Goal: Task Accomplishment & Management: Complete application form

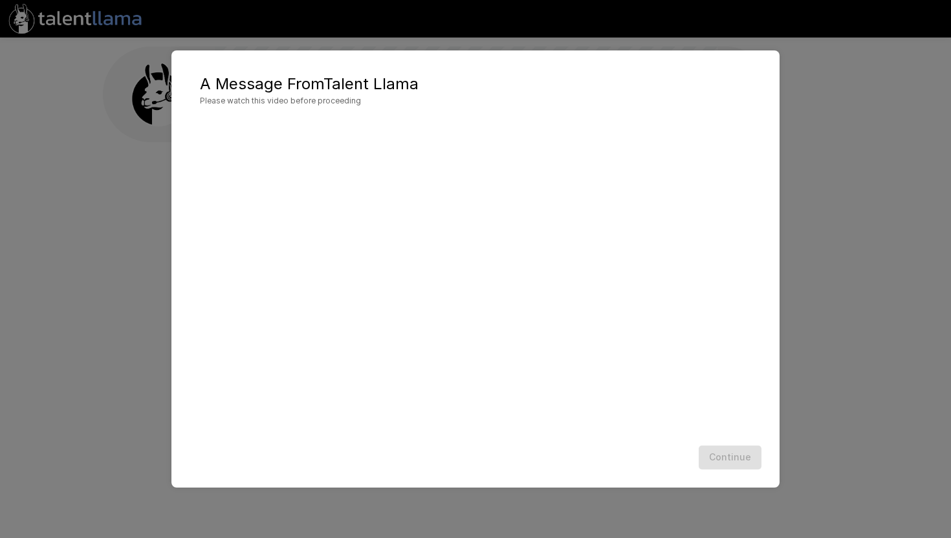
scroll to position [1, 0]
click at [747, 456] on button "Continue" at bounding box center [730, 458] width 63 height 24
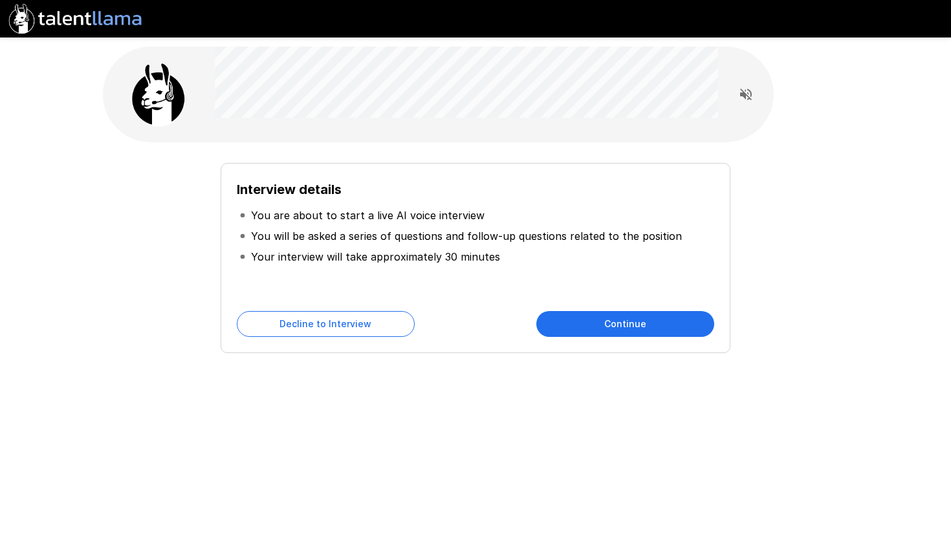
click at [647, 326] on button "Continue" at bounding box center [625, 324] width 178 height 26
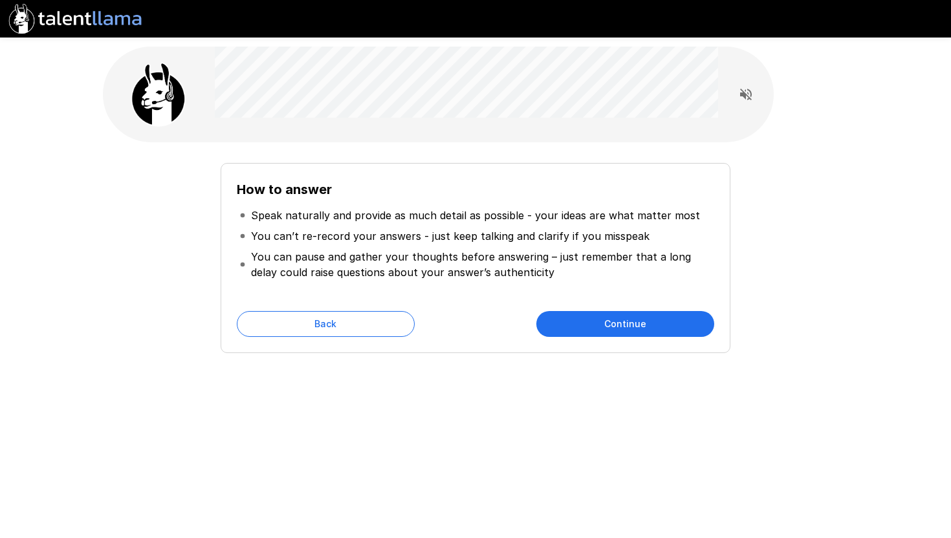
click at [609, 332] on button "Continue" at bounding box center [625, 324] width 178 height 26
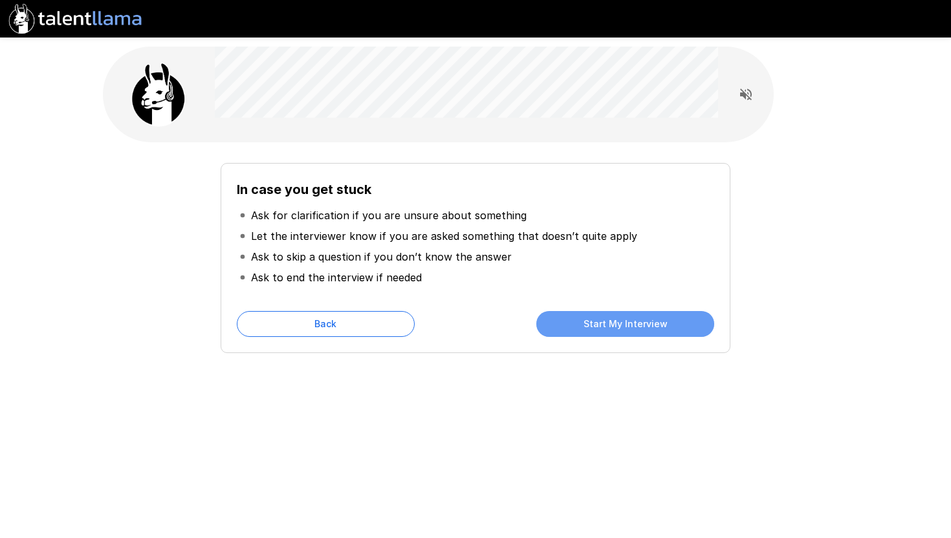
click at [635, 320] on button "Start My Interview" at bounding box center [625, 324] width 178 height 26
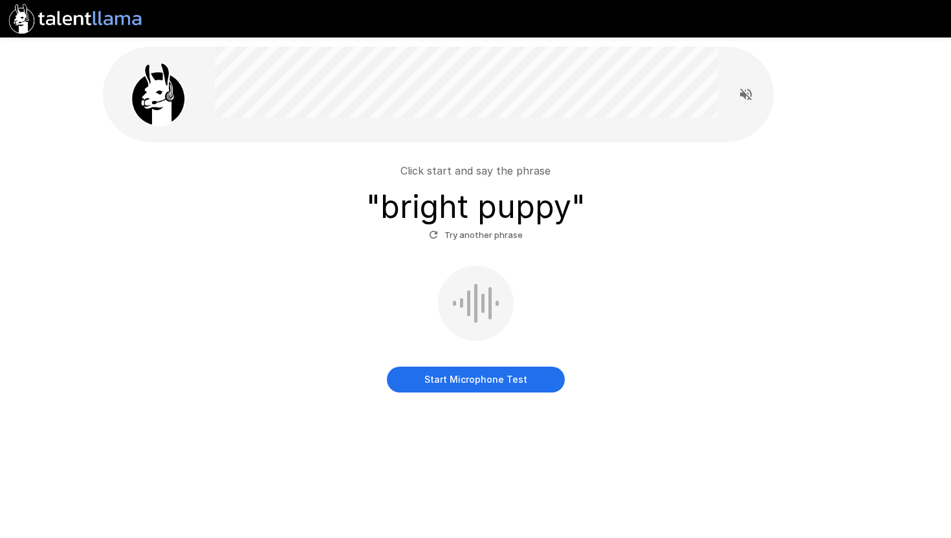
click at [511, 379] on button "Start Microphone Test" at bounding box center [476, 380] width 178 height 26
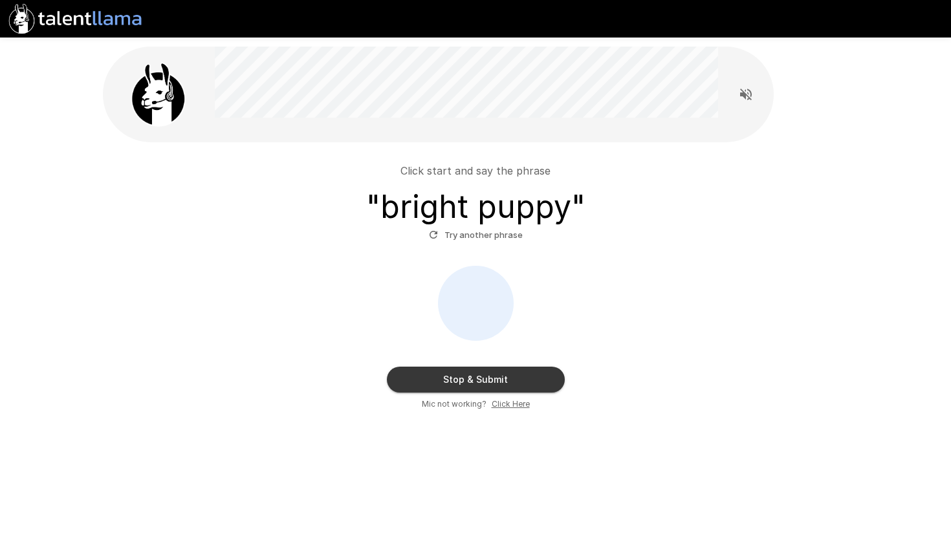
click at [531, 383] on button "Stop & Submit" at bounding box center [476, 380] width 178 height 26
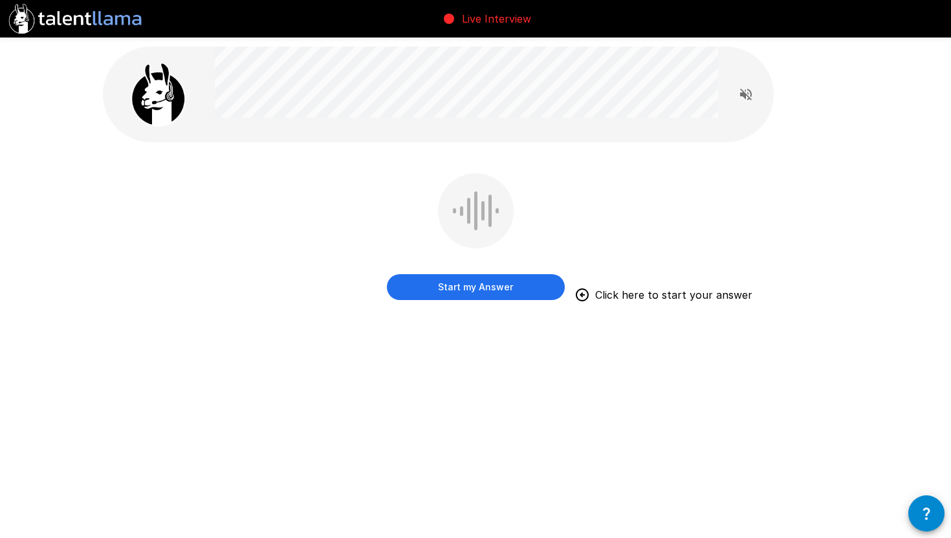
click at [506, 294] on button "Start my Answer" at bounding box center [476, 287] width 178 height 26
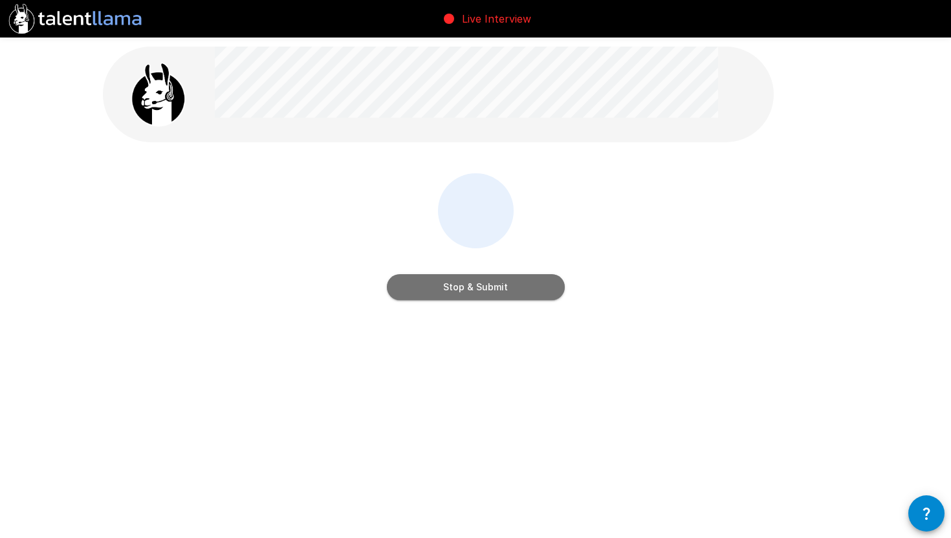
click at [478, 292] on button "Stop & Submit" at bounding box center [476, 287] width 178 height 26
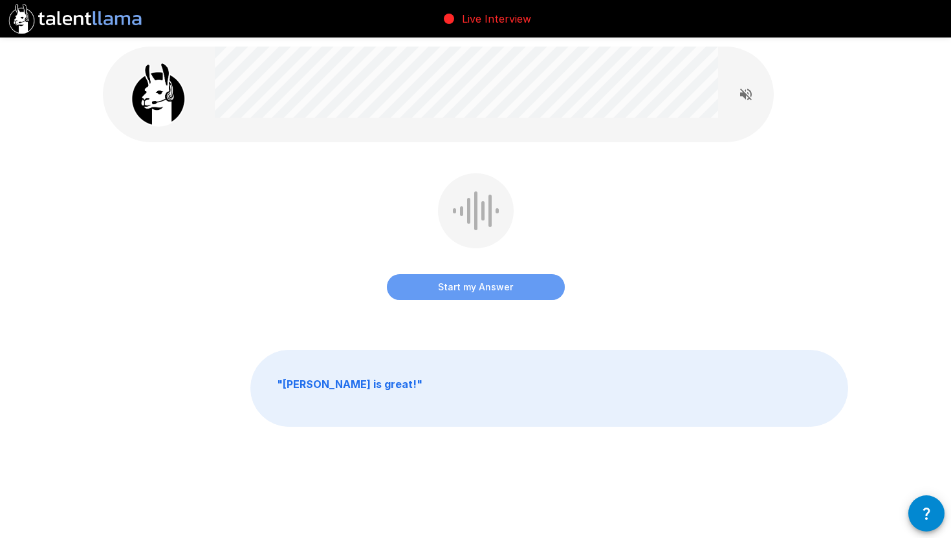
click at [486, 292] on button "Start my Answer" at bounding box center [476, 287] width 178 height 26
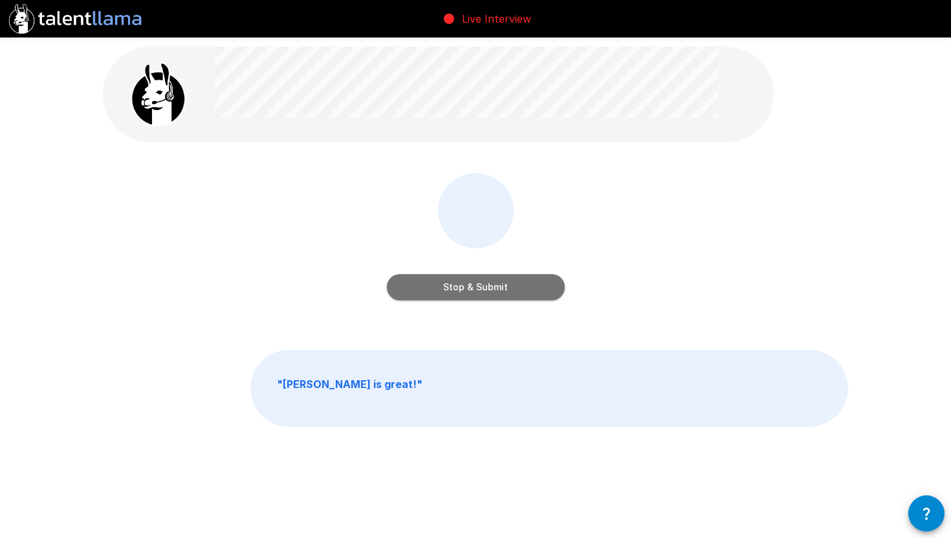
click at [467, 289] on button "Stop & Submit" at bounding box center [476, 287] width 178 height 26
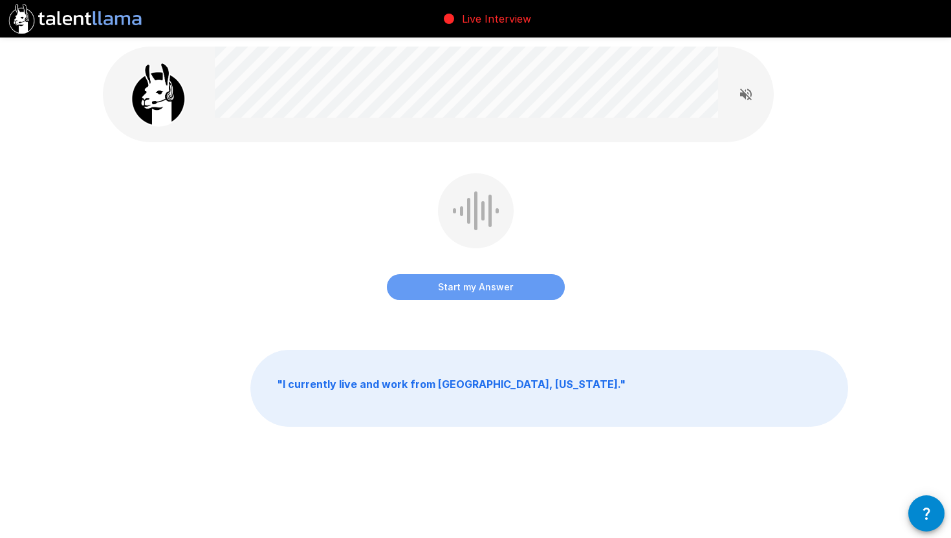
click at [479, 290] on button "Start my Answer" at bounding box center [476, 287] width 178 height 26
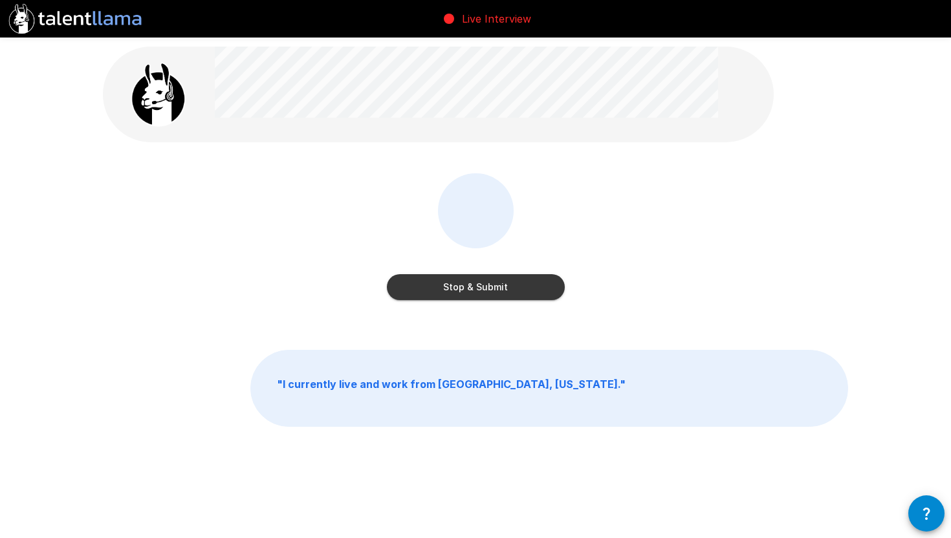
click at [479, 290] on button "Stop & Submit" at bounding box center [476, 287] width 178 height 26
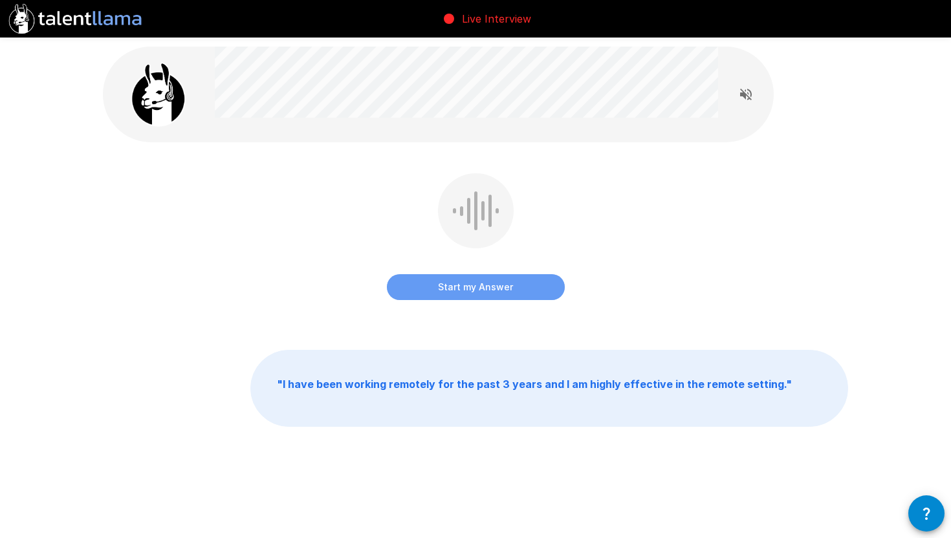
click at [479, 291] on button "Start my Answer" at bounding box center [476, 287] width 178 height 26
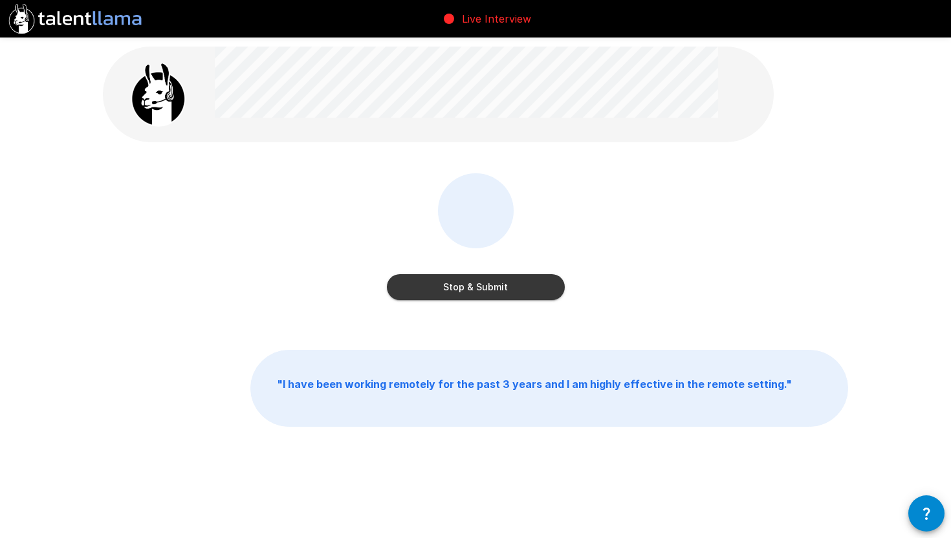
click at [479, 291] on button "Stop & Submit" at bounding box center [476, 287] width 178 height 26
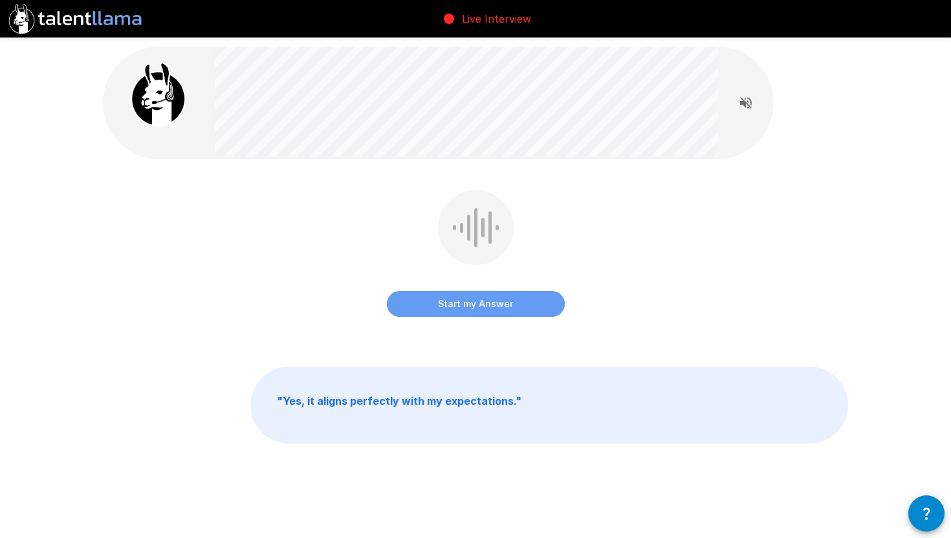
click at [467, 304] on button "Start my Answer" at bounding box center [476, 304] width 178 height 26
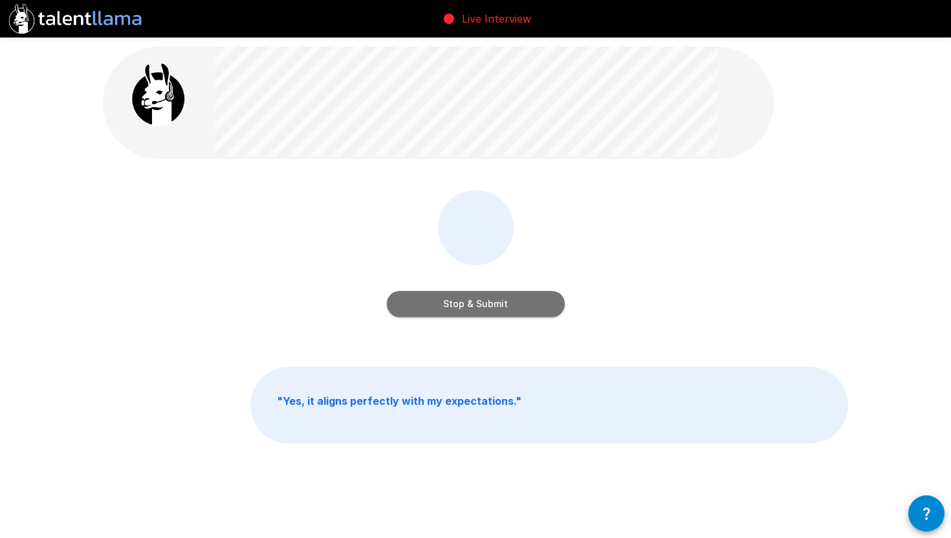
click at [467, 304] on button "Stop & Submit" at bounding box center [476, 304] width 178 height 26
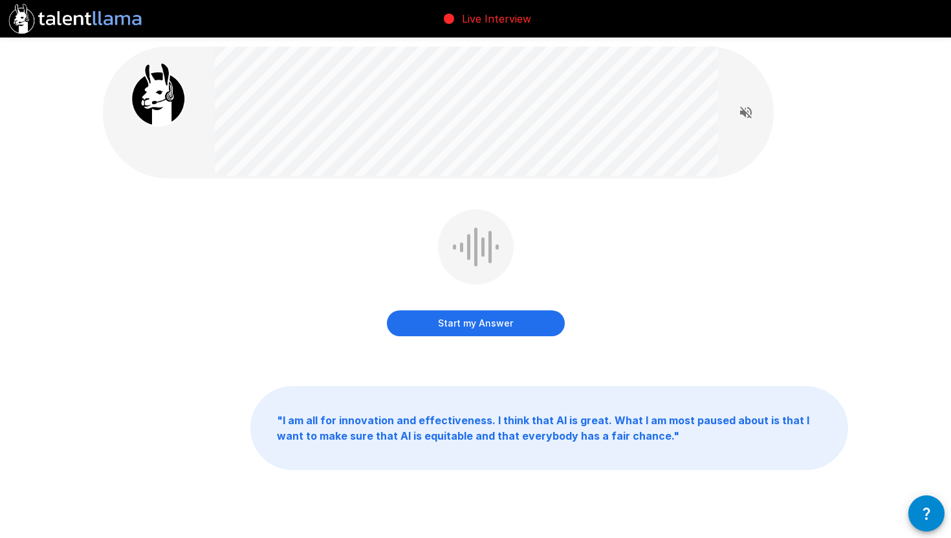
click at [465, 319] on button "Start my Answer" at bounding box center [476, 324] width 178 height 26
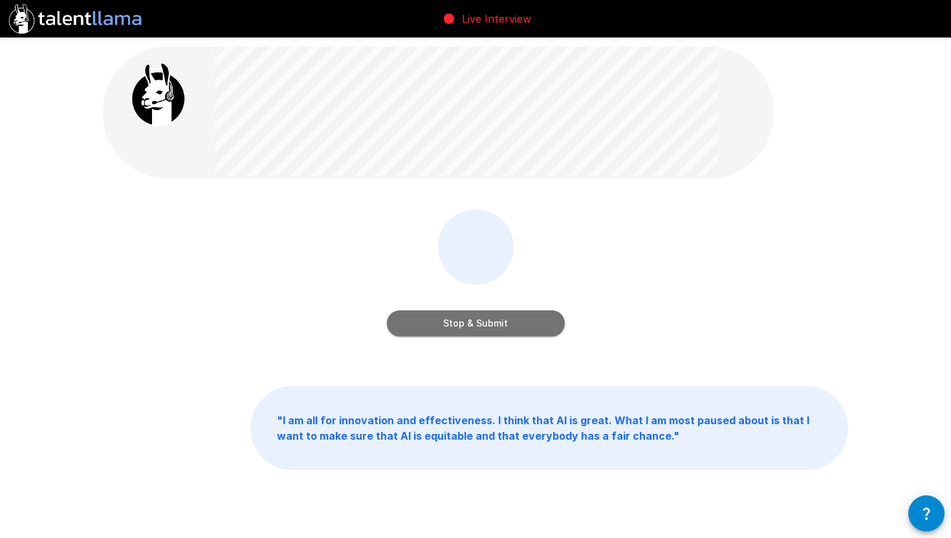
click at [533, 313] on button "Stop & Submit" at bounding box center [476, 324] width 178 height 26
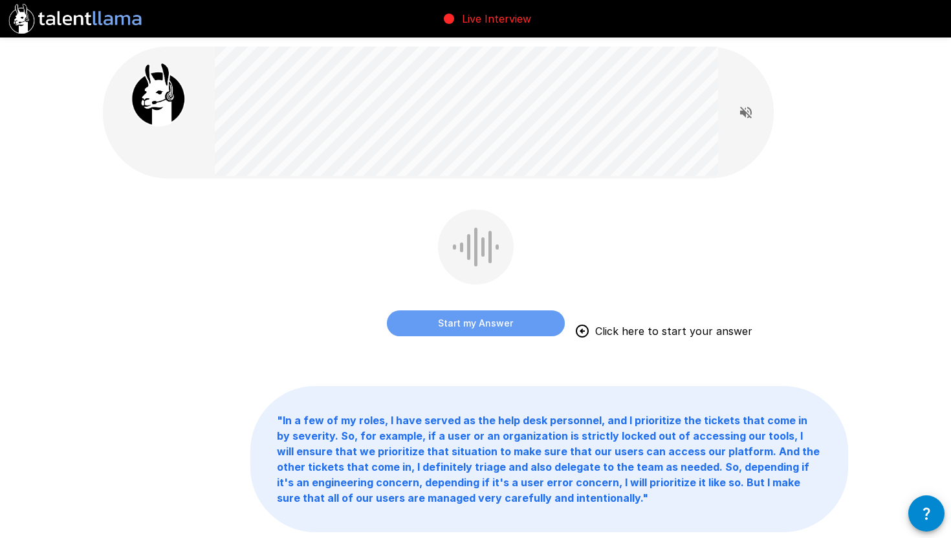
click at [509, 324] on button "Start my Answer" at bounding box center [476, 324] width 178 height 26
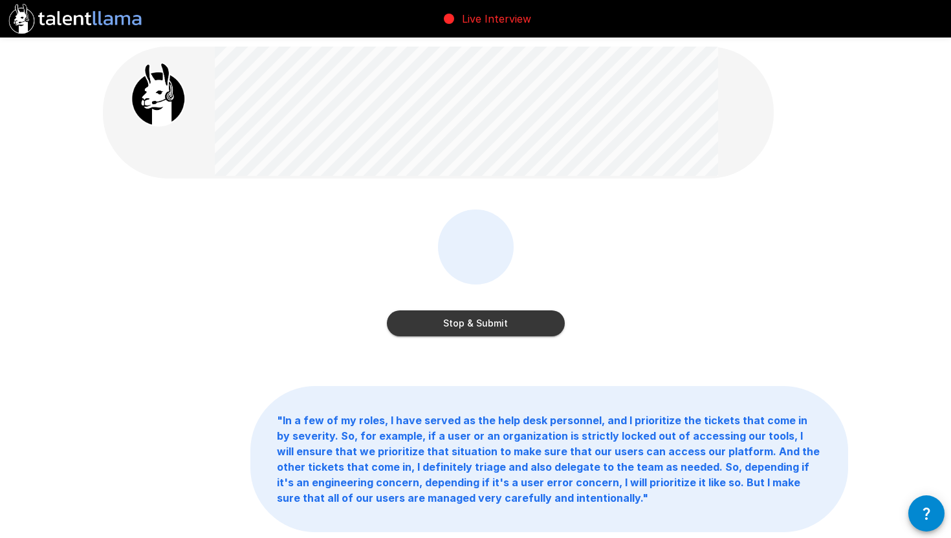
click at [487, 323] on button "Stop & Submit" at bounding box center [476, 324] width 178 height 26
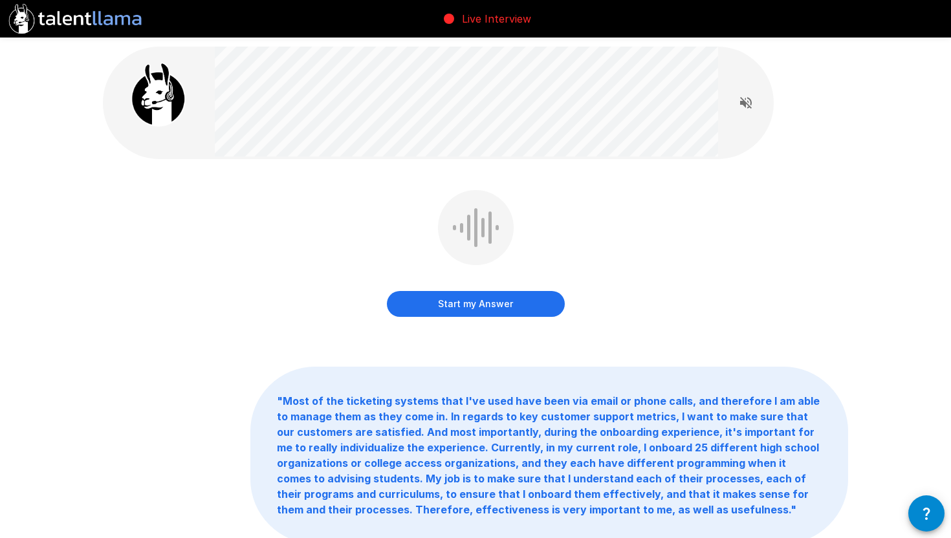
click at [528, 306] on button "Start my Answer" at bounding box center [476, 304] width 178 height 26
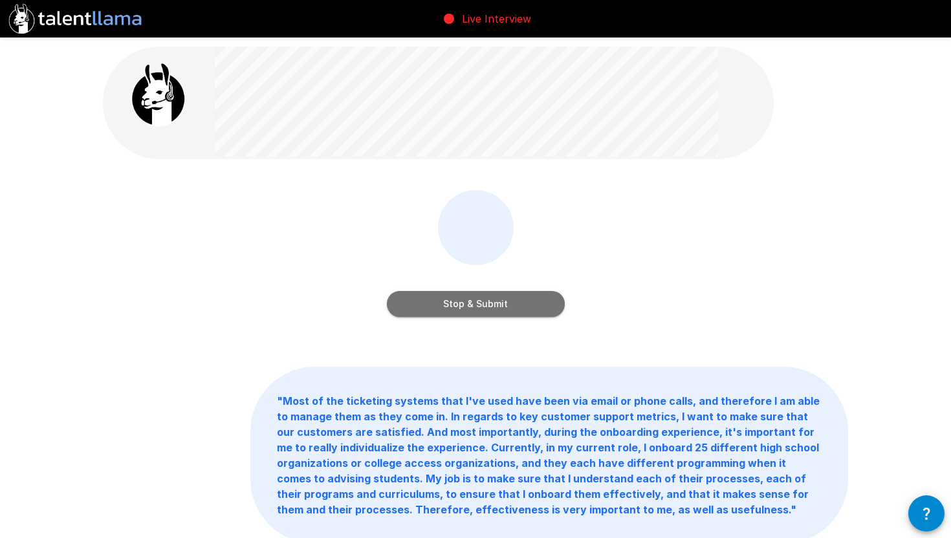
click at [529, 304] on button "Stop & Submit" at bounding box center [476, 304] width 178 height 26
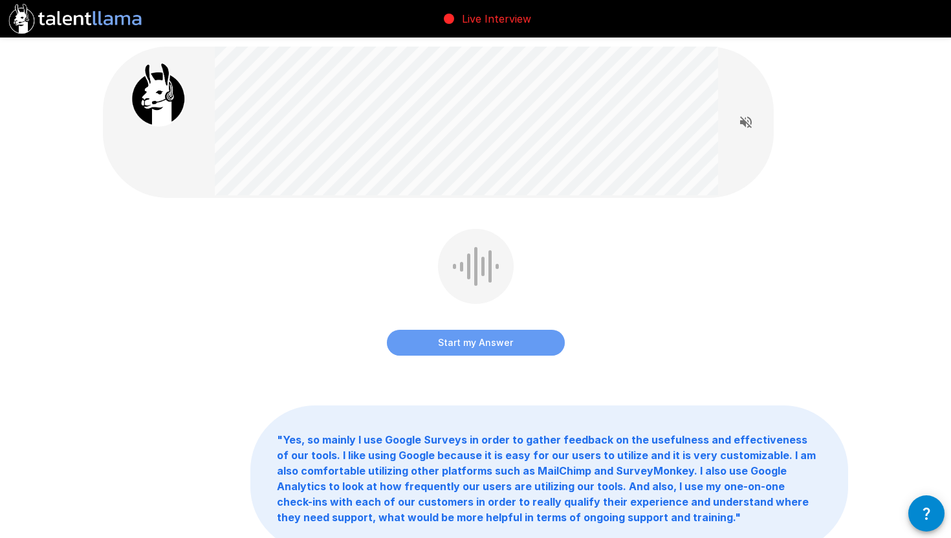
click at [539, 342] on button "Start my Answer" at bounding box center [476, 343] width 178 height 26
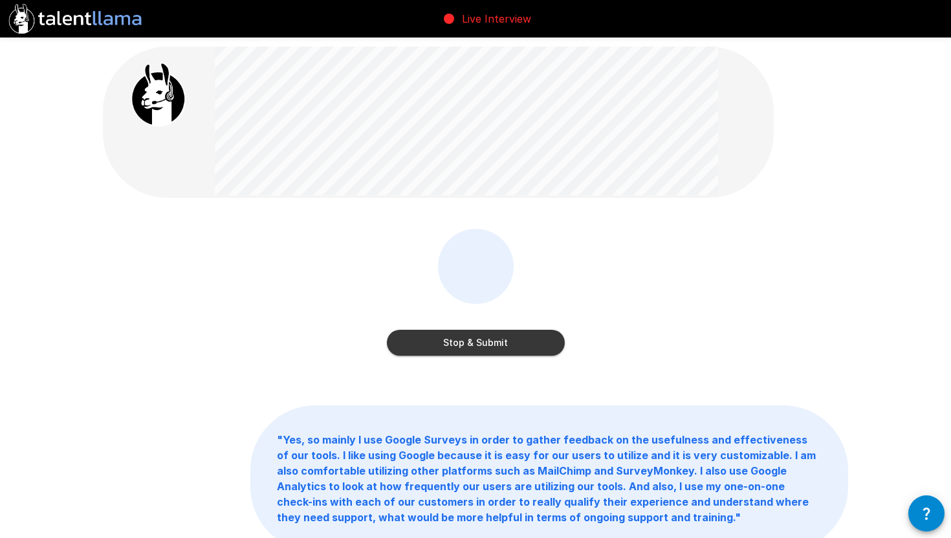
click at [538, 340] on button "Stop & Submit" at bounding box center [476, 343] width 178 height 26
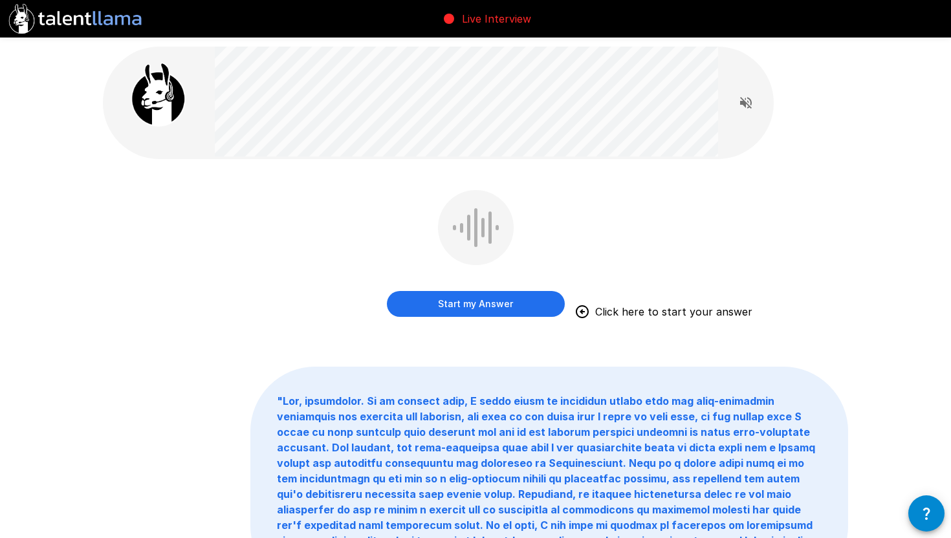
click at [526, 301] on button "Start my Answer" at bounding box center [476, 304] width 178 height 26
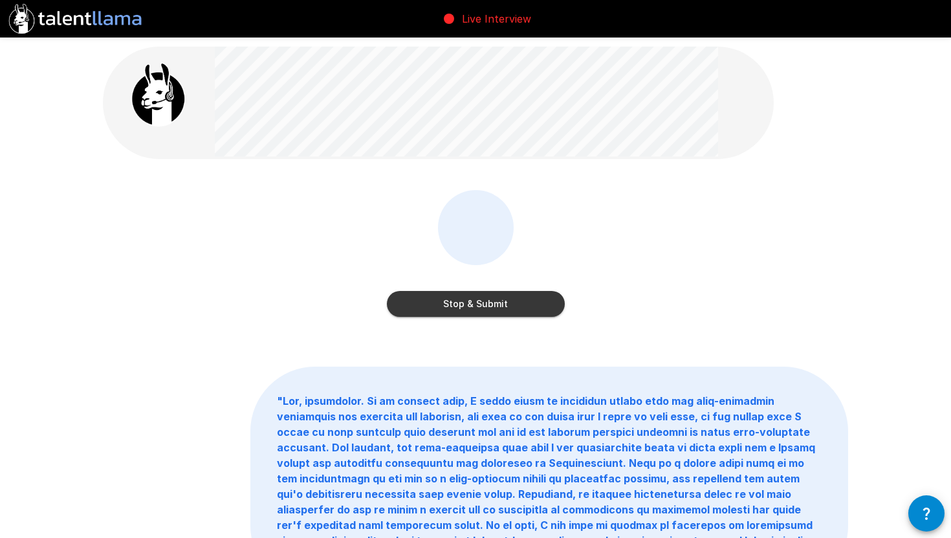
click at [526, 301] on button "Stop & Submit" at bounding box center [476, 304] width 178 height 26
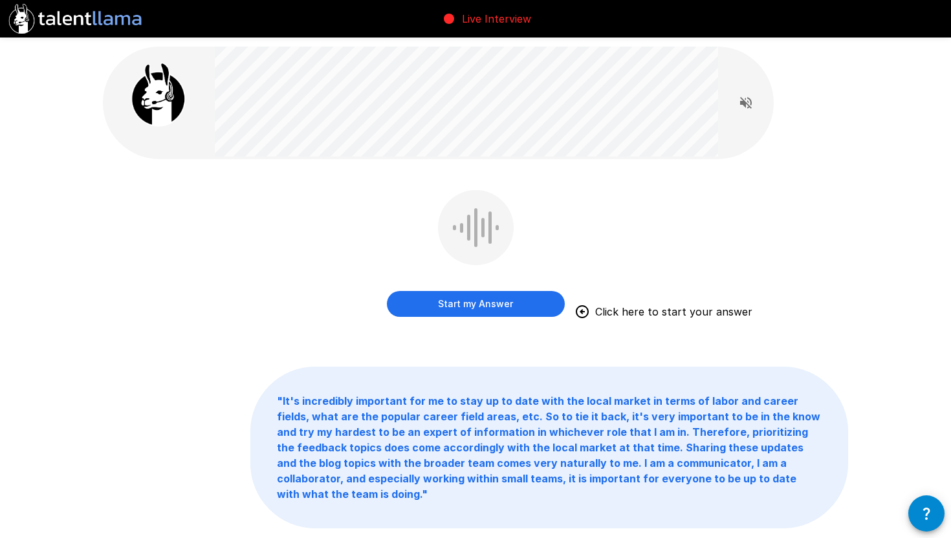
click at [526, 301] on button "Start my Answer" at bounding box center [476, 304] width 178 height 26
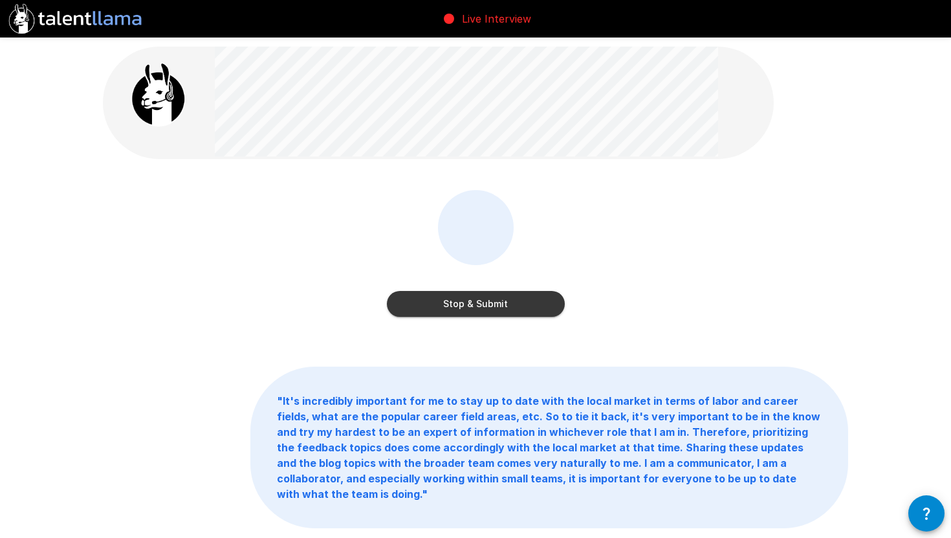
click at [480, 308] on button "Stop & Submit" at bounding box center [476, 304] width 178 height 26
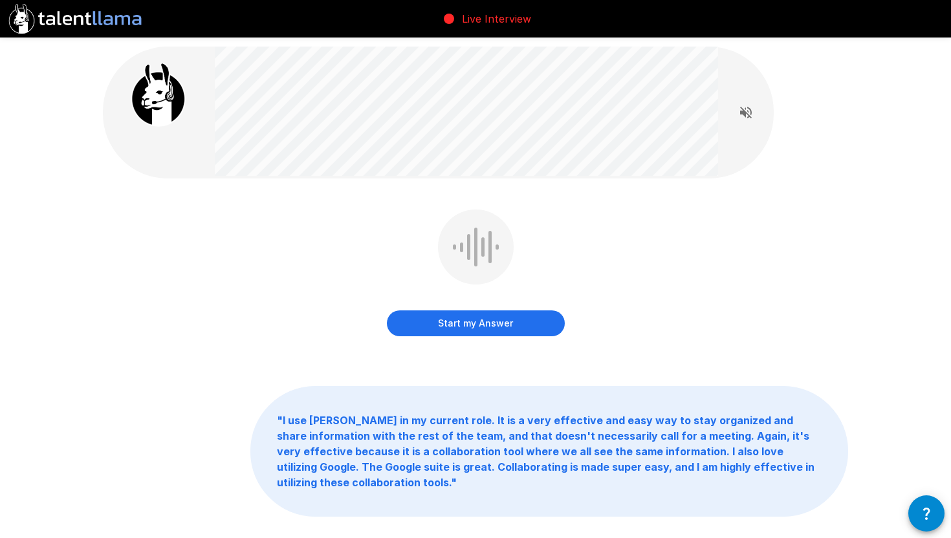
click at [518, 324] on button "Start my Answer" at bounding box center [476, 324] width 178 height 26
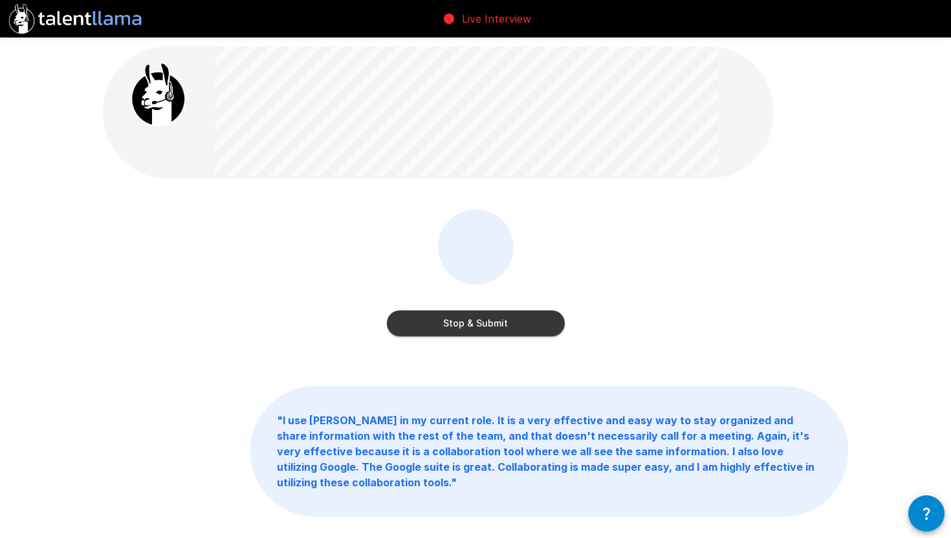
click at [505, 319] on button "Stop & Submit" at bounding box center [476, 324] width 178 height 26
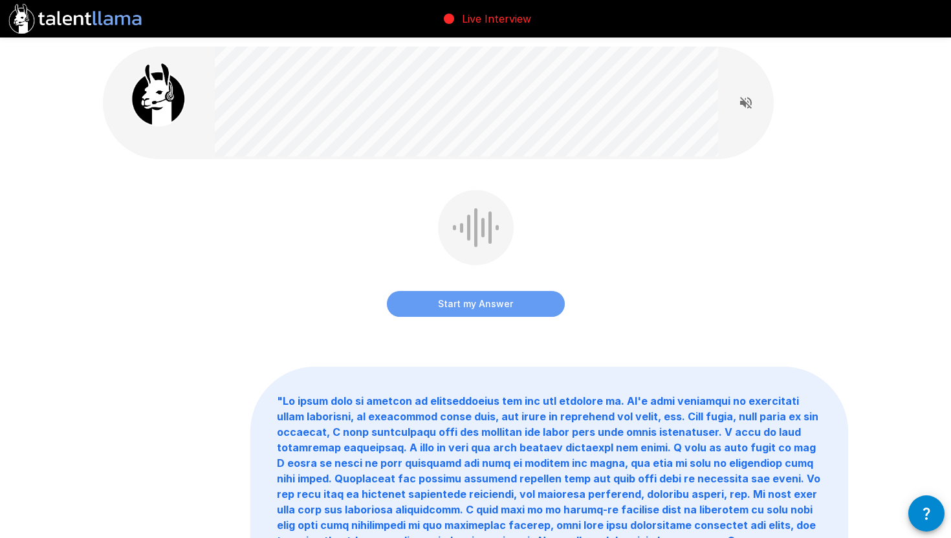
click at [509, 304] on button "Start my Answer" at bounding box center [476, 304] width 178 height 26
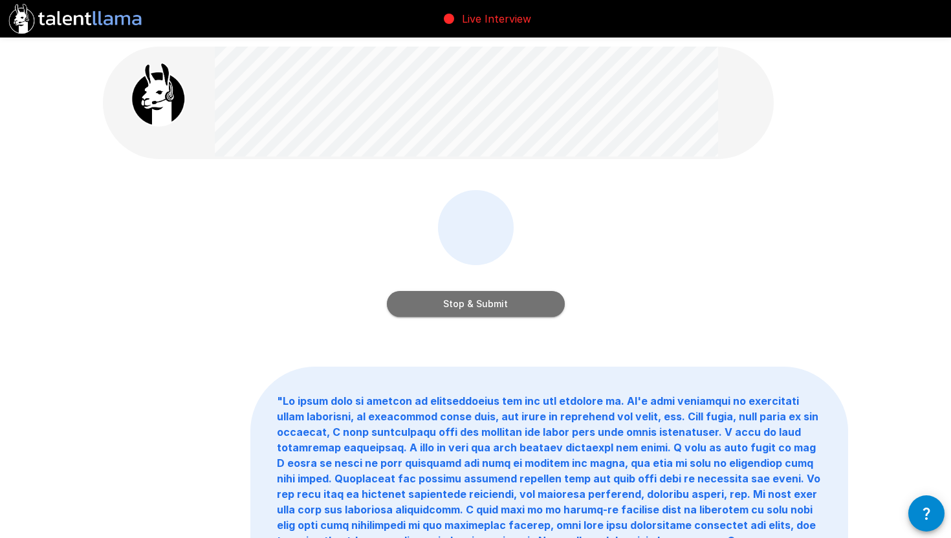
click at [509, 304] on button "Stop & Submit" at bounding box center [476, 304] width 178 height 26
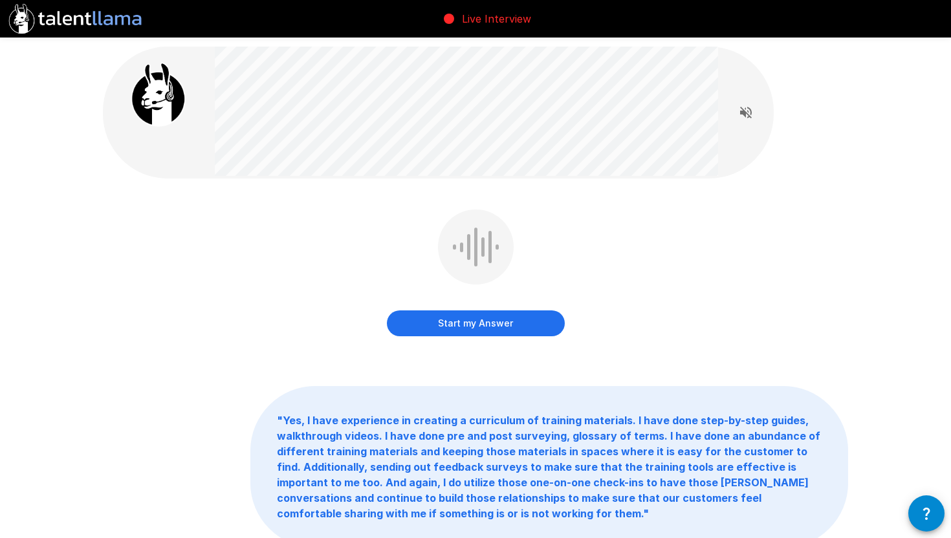
click at [500, 322] on button "Start my Answer" at bounding box center [476, 324] width 178 height 26
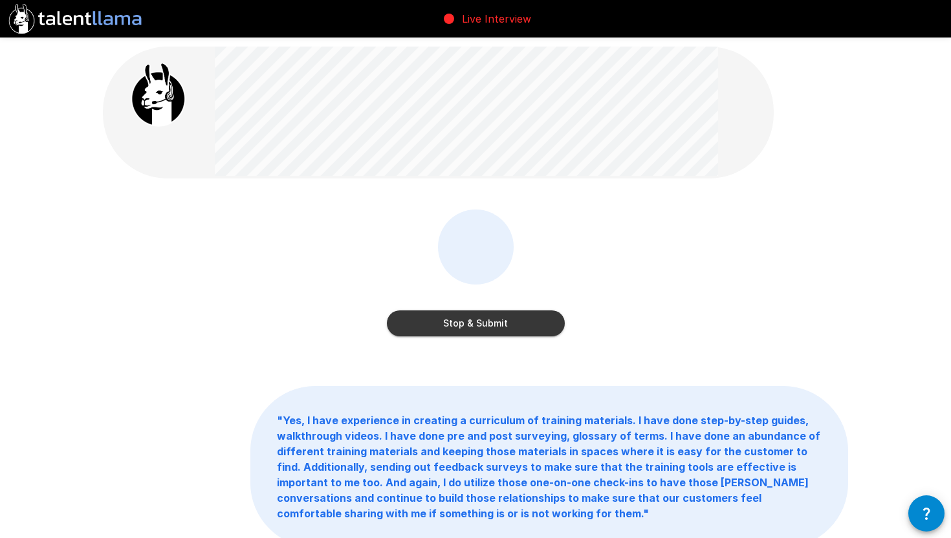
click at [503, 321] on button "Stop & Submit" at bounding box center [476, 324] width 178 height 26
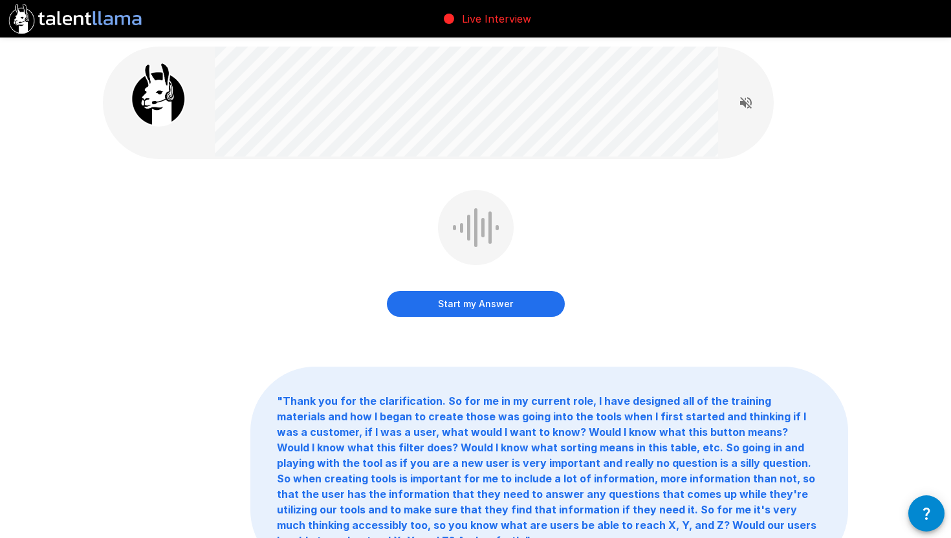
click at [544, 305] on button "Start my Answer" at bounding box center [476, 304] width 178 height 26
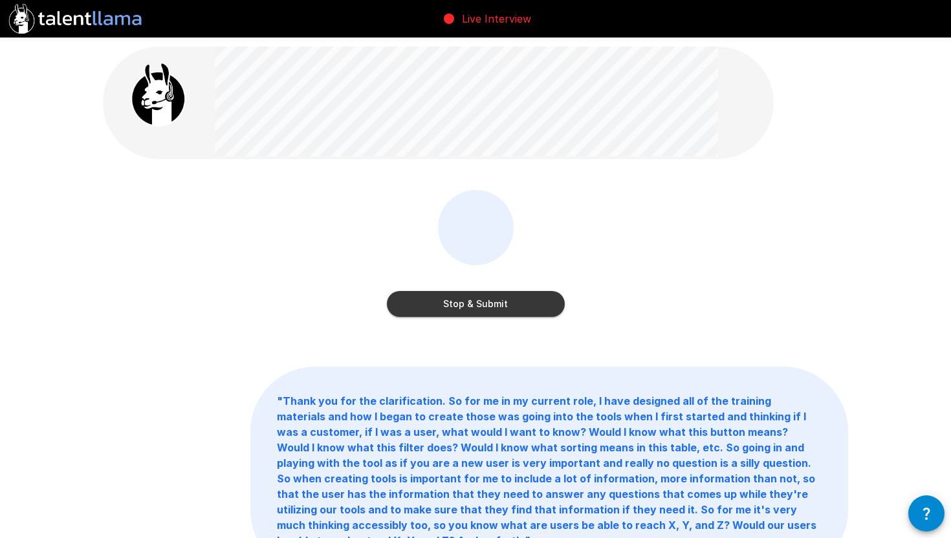
click at [544, 305] on button "Stop & Submit" at bounding box center [476, 304] width 178 height 26
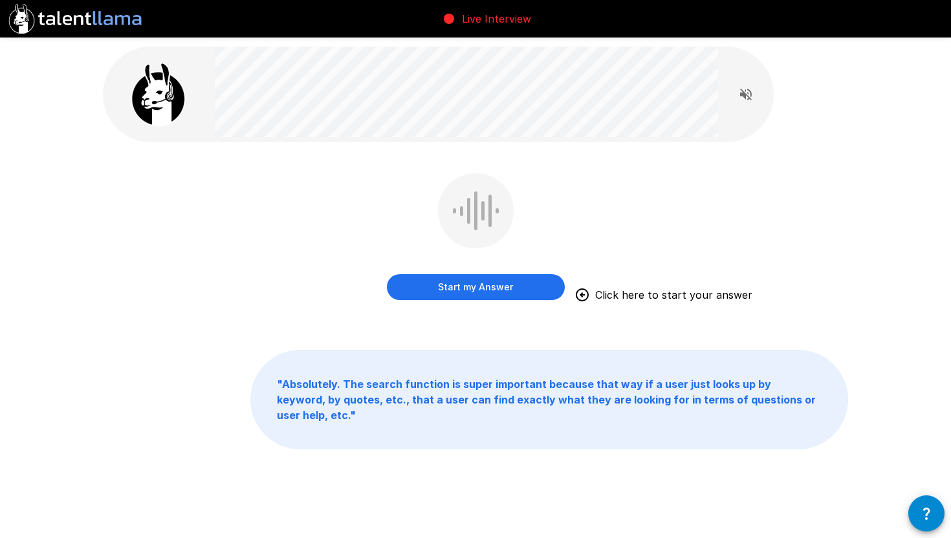
click at [521, 291] on button "Start my Answer" at bounding box center [476, 287] width 178 height 26
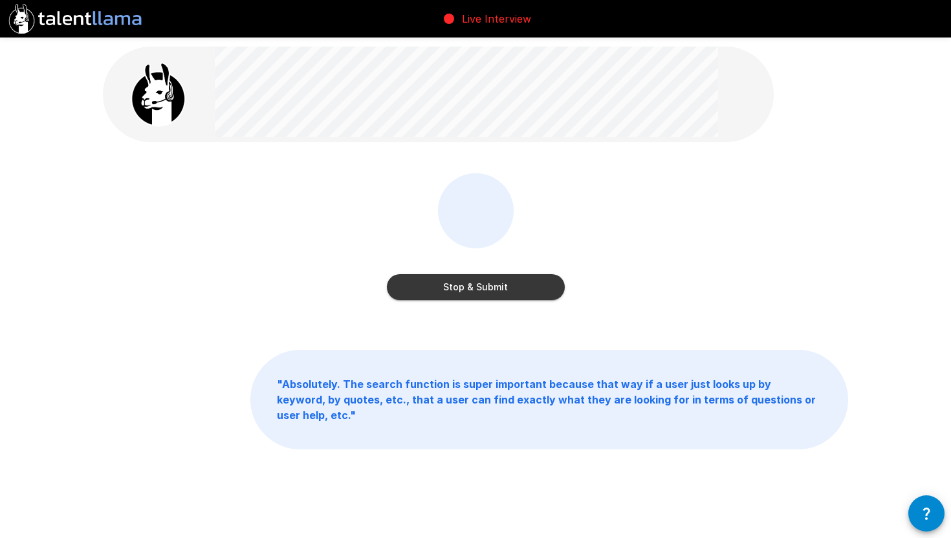
click at [521, 291] on button "Stop & Submit" at bounding box center [476, 287] width 178 height 26
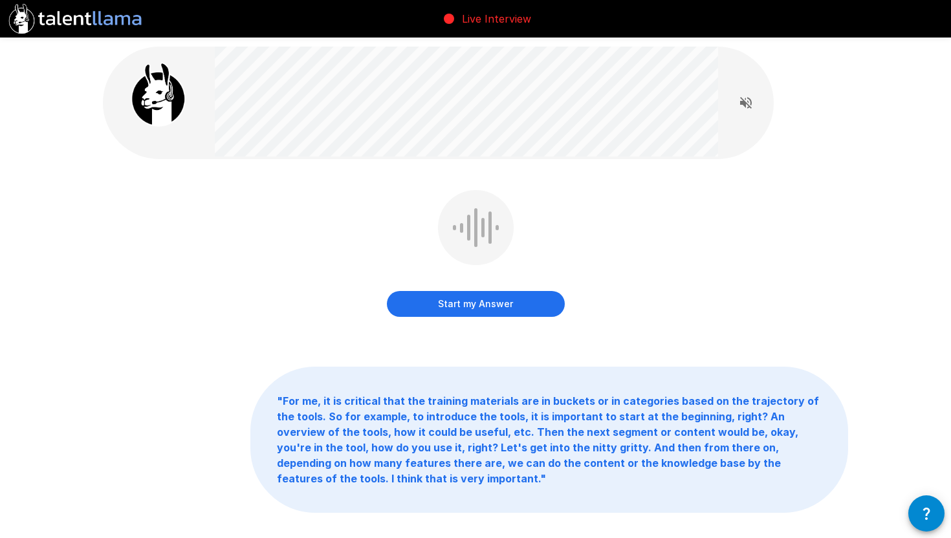
click at [535, 309] on button "Start my Answer" at bounding box center [476, 304] width 178 height 26
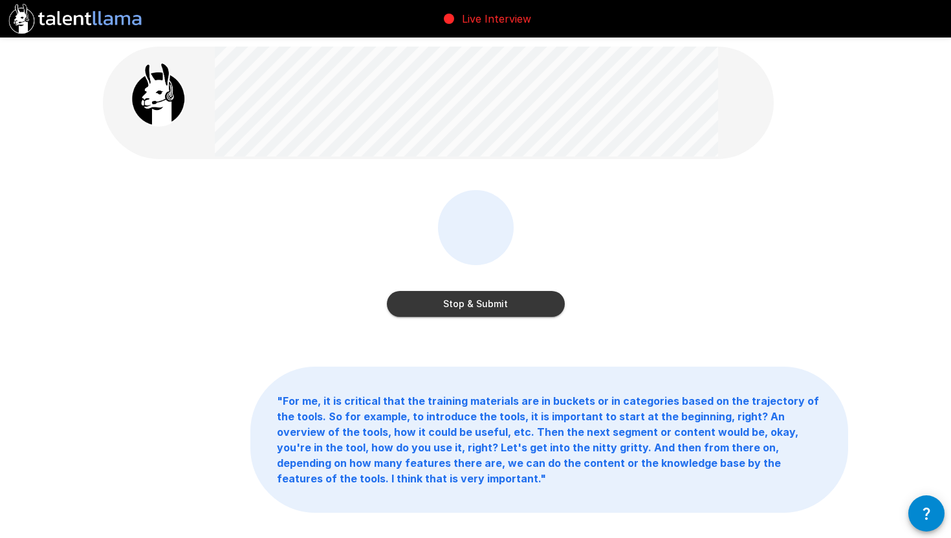
click at [555, 311] on button "Stop & Submit" at bounding box center [476, 304] width 178 height 26
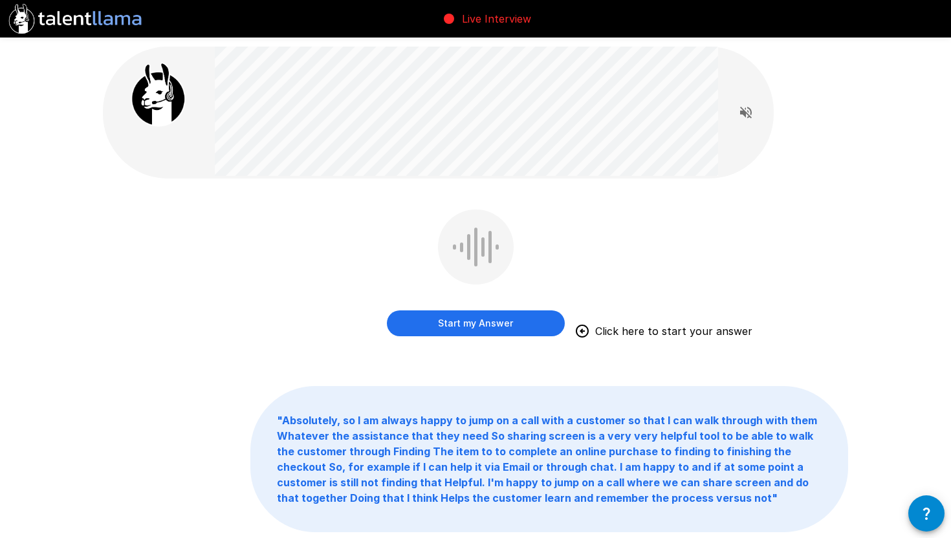
click at [507, 320] on button "Start my Answer" at bounding box center [476, 324] width 178 height 26
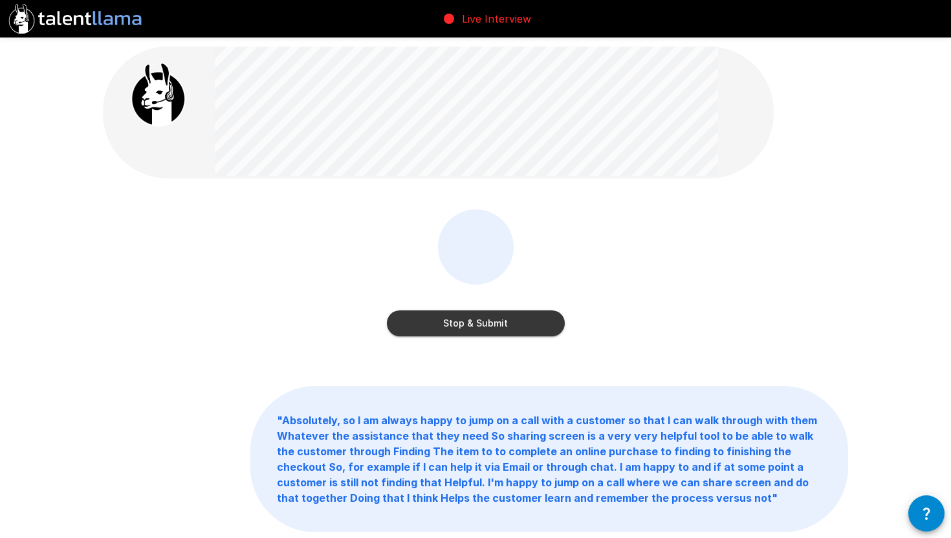
click at [492, 334] on button "Stop & Submit" at bounding box center [476, 324] width 178 height 26
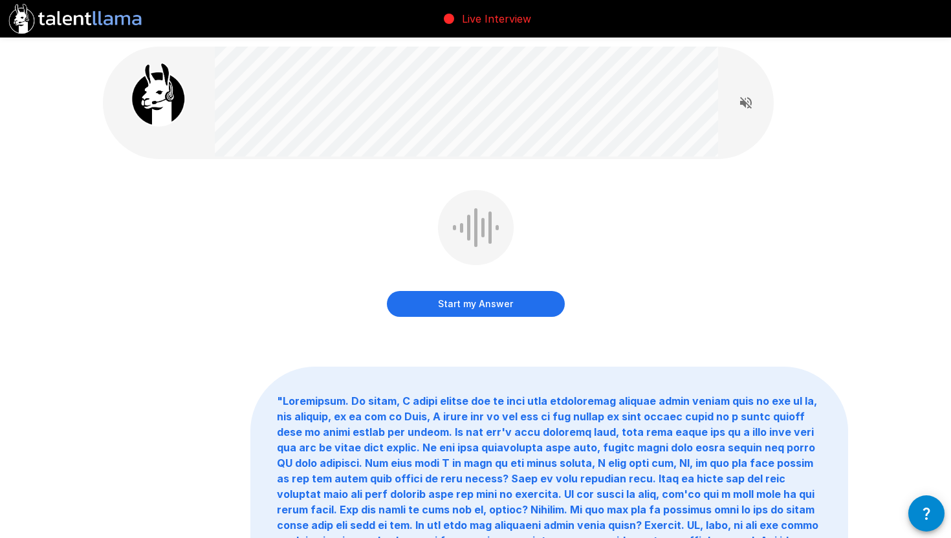
click at [548, 300] on button "Start my Answer" at bounding box center [476, 304] width 178 height 26
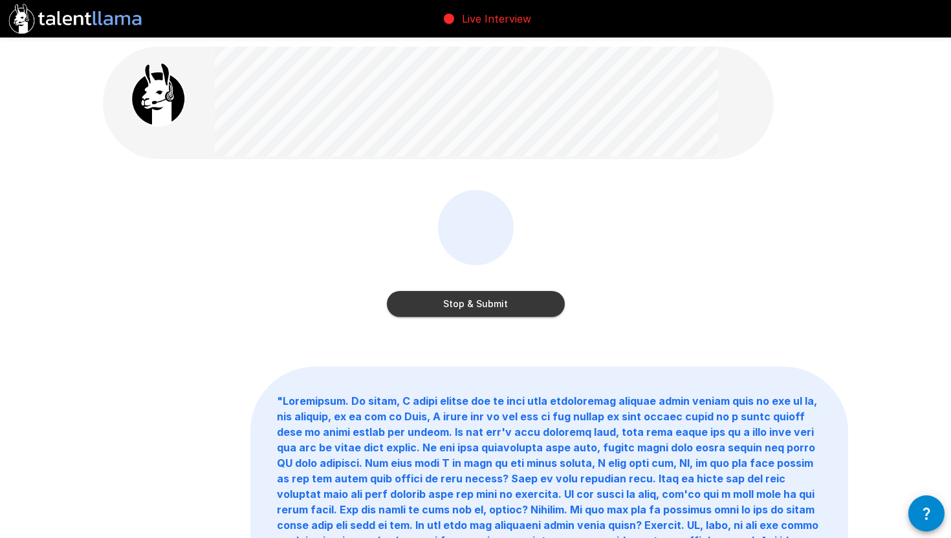
click at [461, 304] on button "Stop & Submit" at bounding box center [476, 304] width 178 height 26
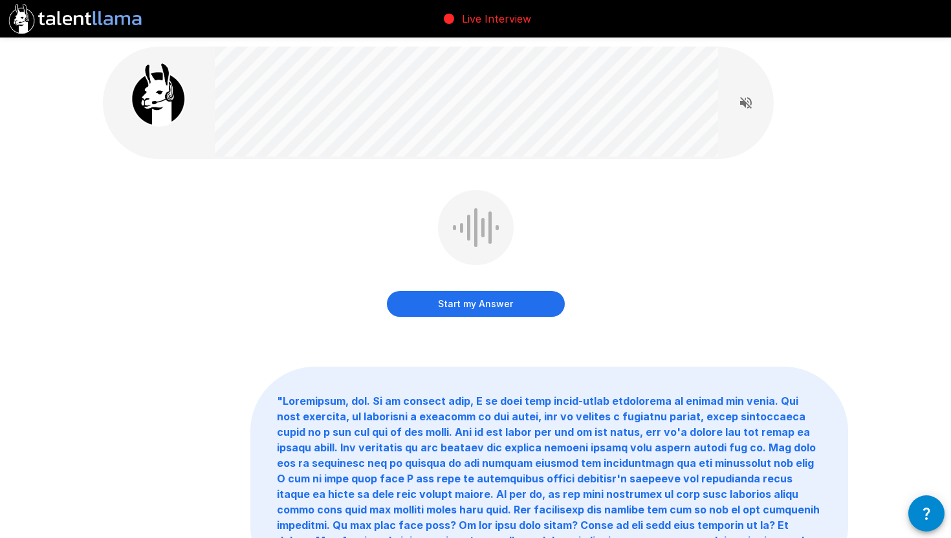
click at [461, 304] on button "Start my Answer" at bounding box center [476, 304] width 178 height 26
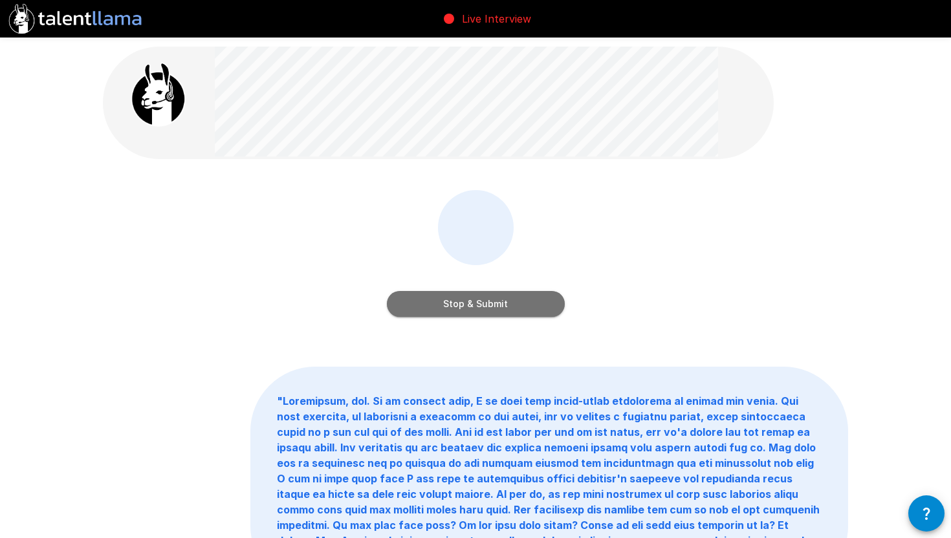
click at [501, 308] on button "Stop & Submit" at bounding box center [476, 304] width 178 height 26
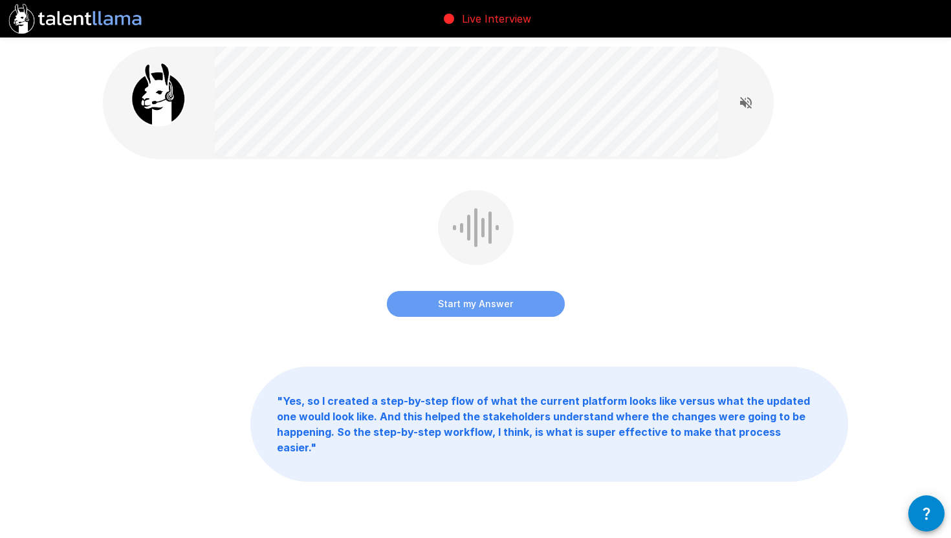
click at [501, 309] on button "Start my Answer" at bounding box center [476, 304] width 178 height 26
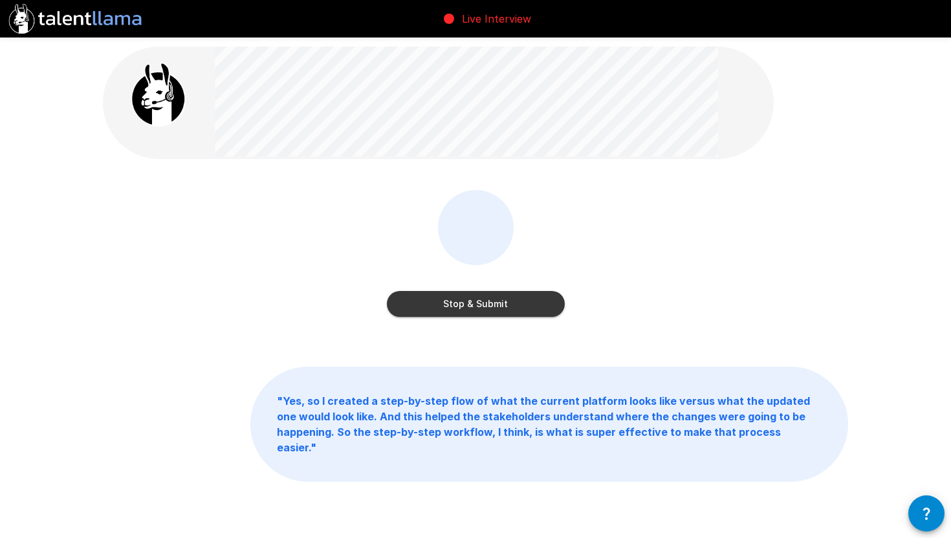
click at [518, 311] on button "Stop & Submit" at bounding box center [476, 304] width 178 height 26
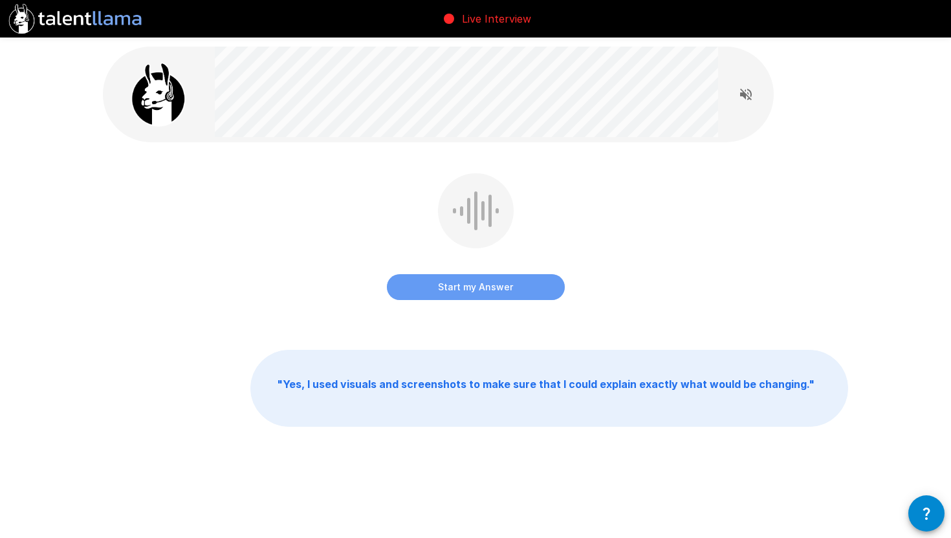
click at [533, 284] on button "Start my Answer" at bounding box center [476, 287] width 178 height 26
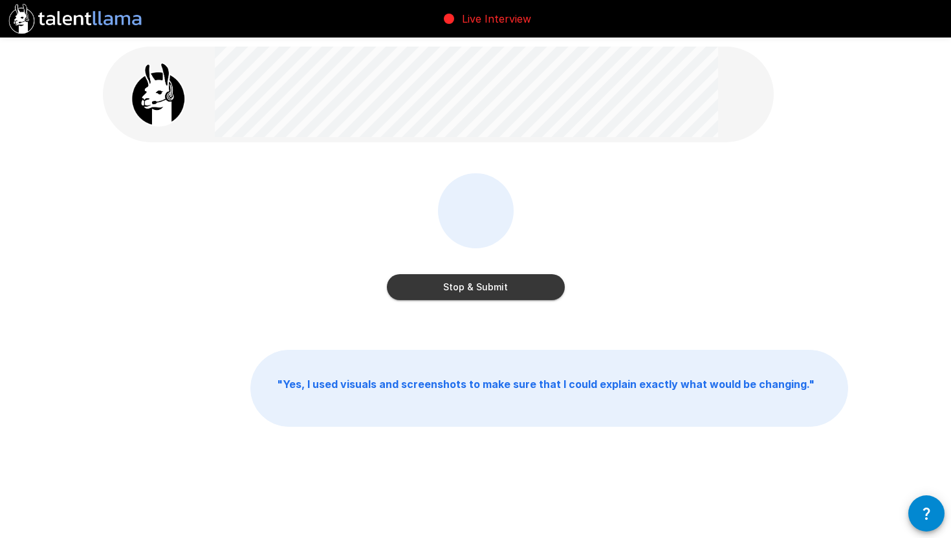
click at [524, 294] on button "Stop & Submit" at bounding box center [476, 287] width 178 height 26
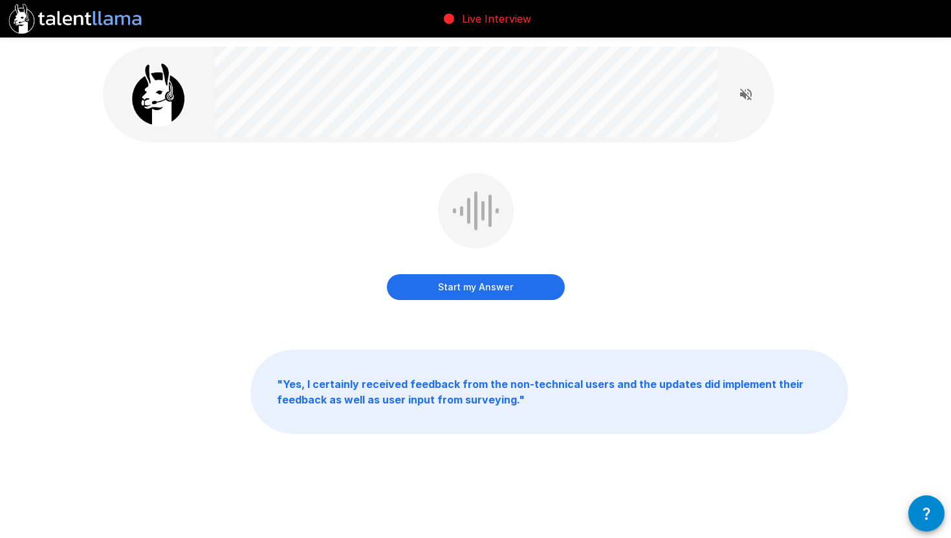
click at [514, 285] on button "Start my Answer" at bounding box center [476, 287] width 178 height 26
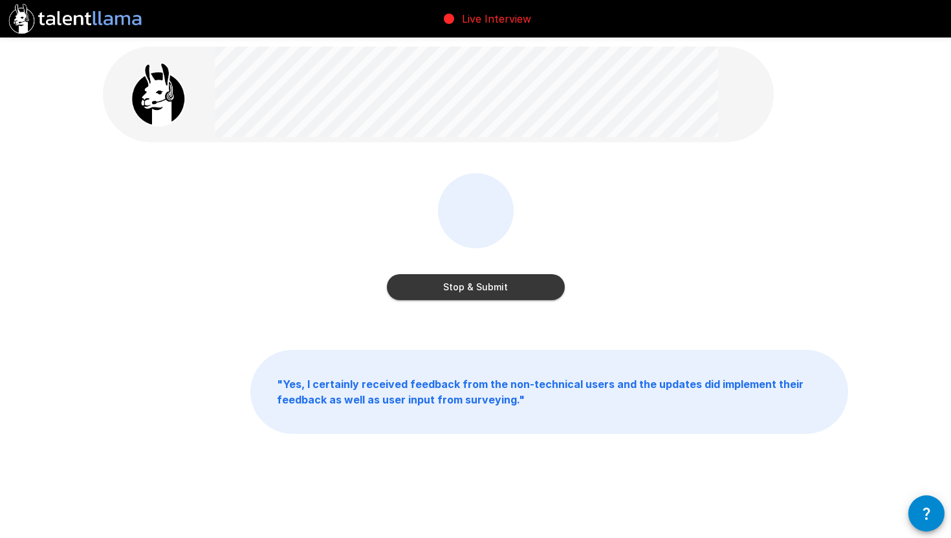
click at [534, 283] on button "Stop & Submit" at bounding box center [476, 287] width 178 height 26
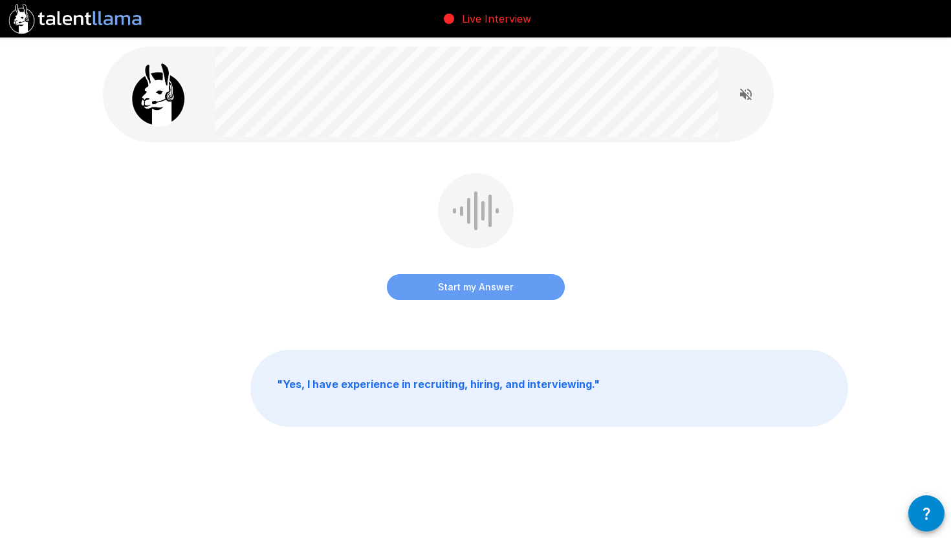
click at [505, 287] on button "Start my Answer" at bounding box center [476, 287] width 178 height 26
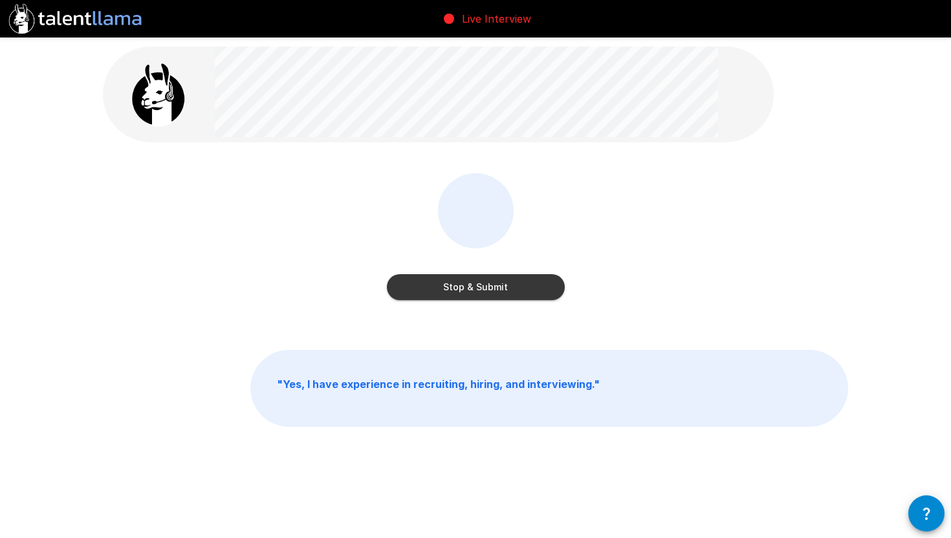
click at [516, 284] on button "Stop & Submit" at bounding box center [476, 287] width 178 height 26
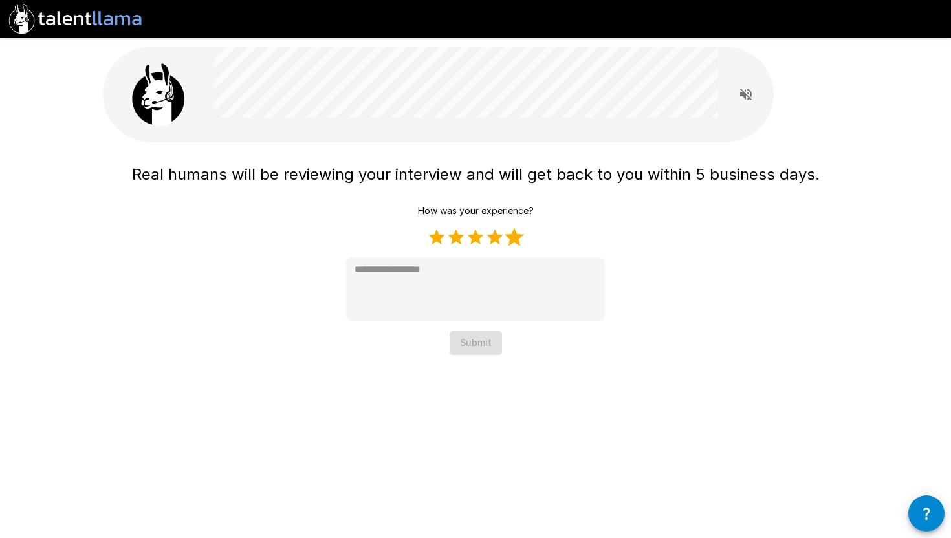
click at [519, 239] on label "5 Stars" at bounding box center [514, 237] width 19 height 19
type textarea "*"
click at [472, 346] on button "Submit" at bounding box center [476, 343] width 52 height 24
